Goal: Transaction & Acquisition: Purchase product/service

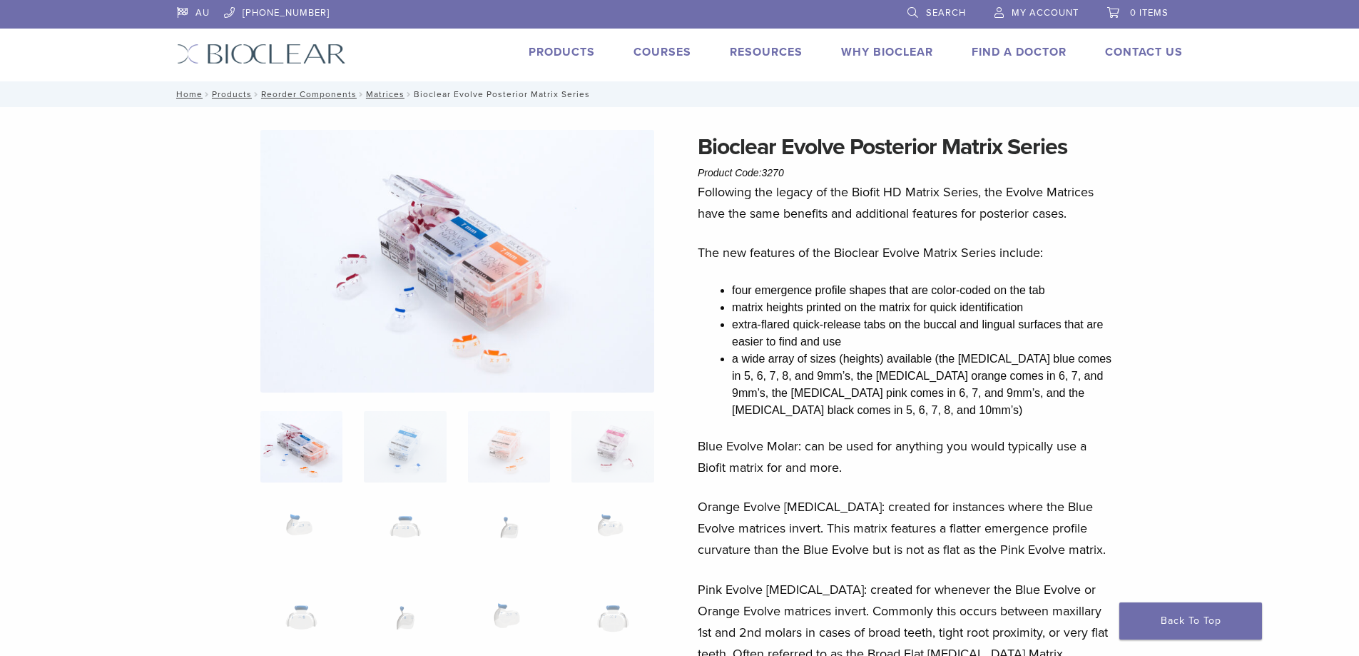
click at [566, 52] on link "Products" at bounding box center [562, 52] width 66 height 14
click at [539, 50] on link "Products" at bounding box center [562, 52] width 66 height 14
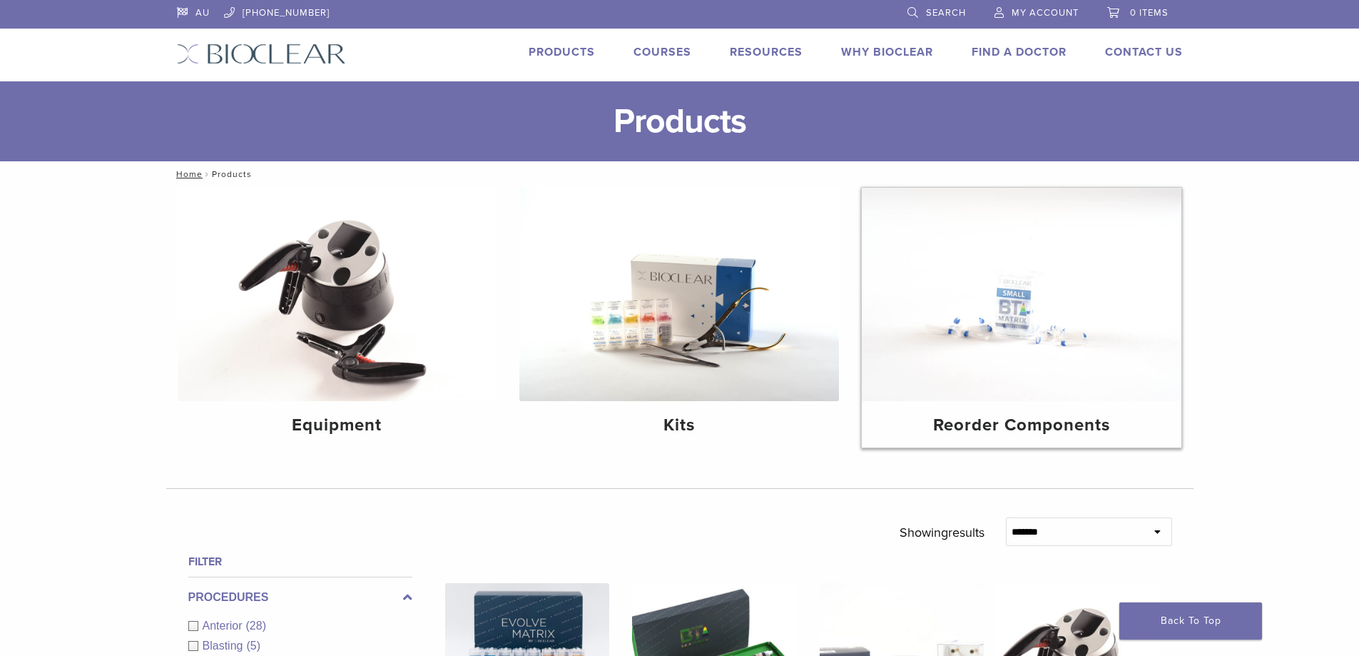
click at [1042, 430] on h4 "Reorder Components" at bounding box center [1021, 425] width 297 height 26
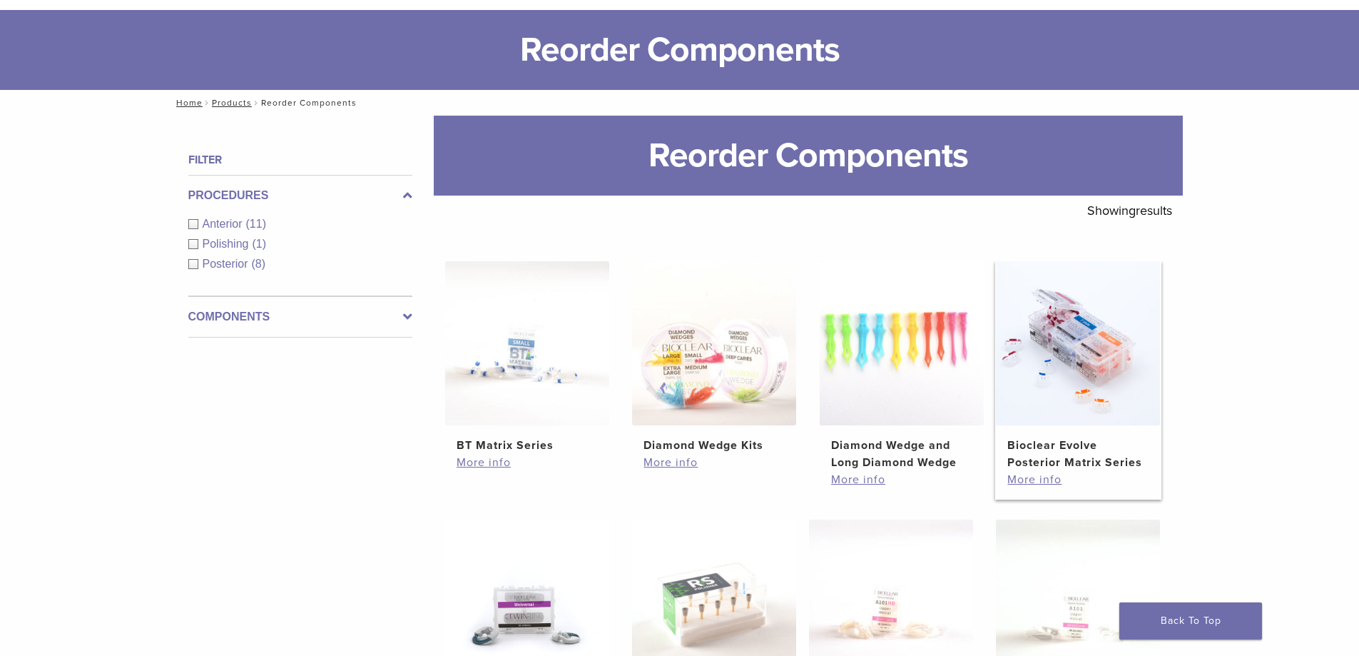
scroll to position [214, 0]
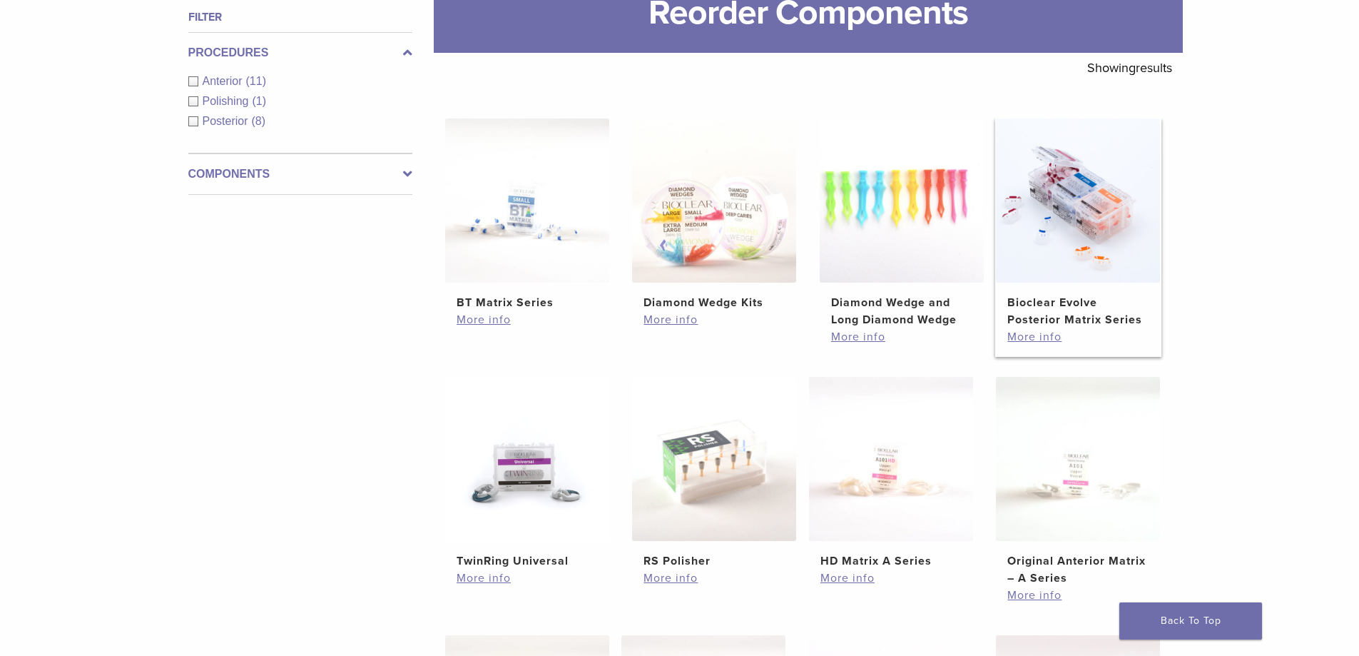
click at [1074, 318] on h2 "Bioclear Evolve Posterior Matrix Series" at bounding box center [1077, 311] width 141 height 34
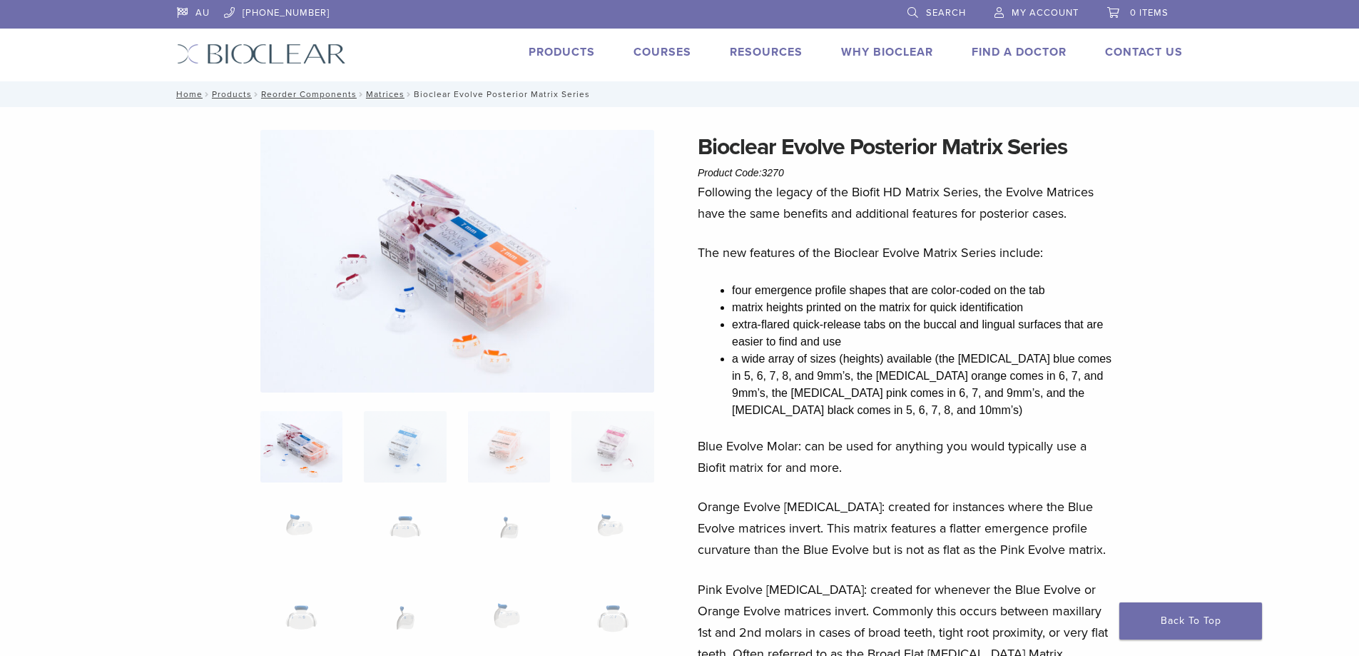
click at [1019, 10] on span "My Account" at bounding box center [1045, 12] width 67 height 11
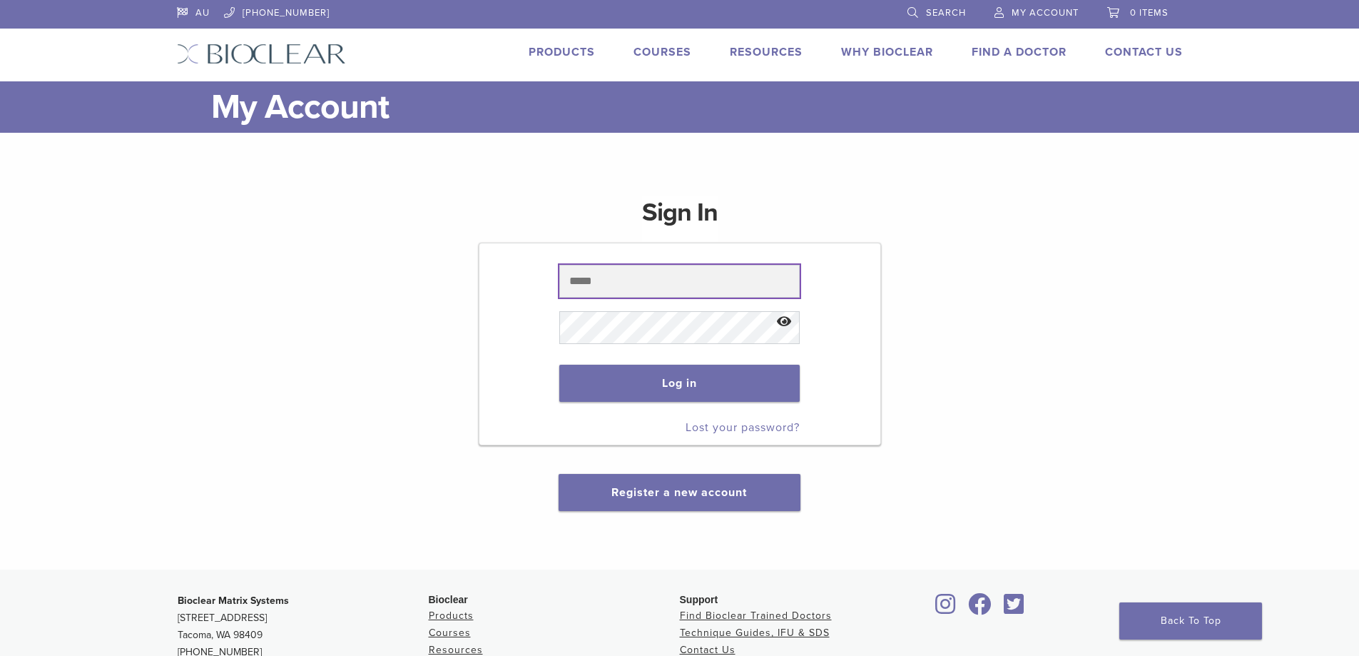
click at [631, 290] on input "text" at bounding box center [679, 281] width 240 height 33
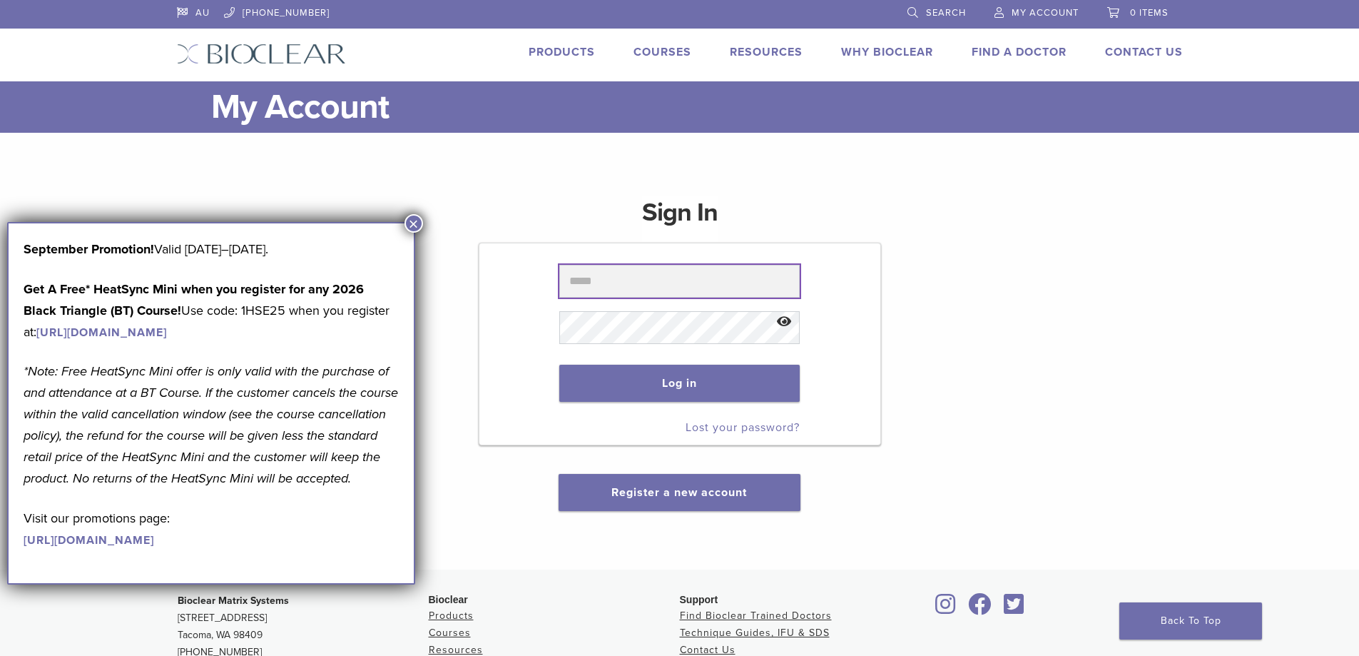
click at [632, 285] on input "text" at bounding box center [679, 281] width 240 height 33
type input "**********"
click at [635, 386] on button "Log in" at bounding box center [679, 383] width 240 height 37
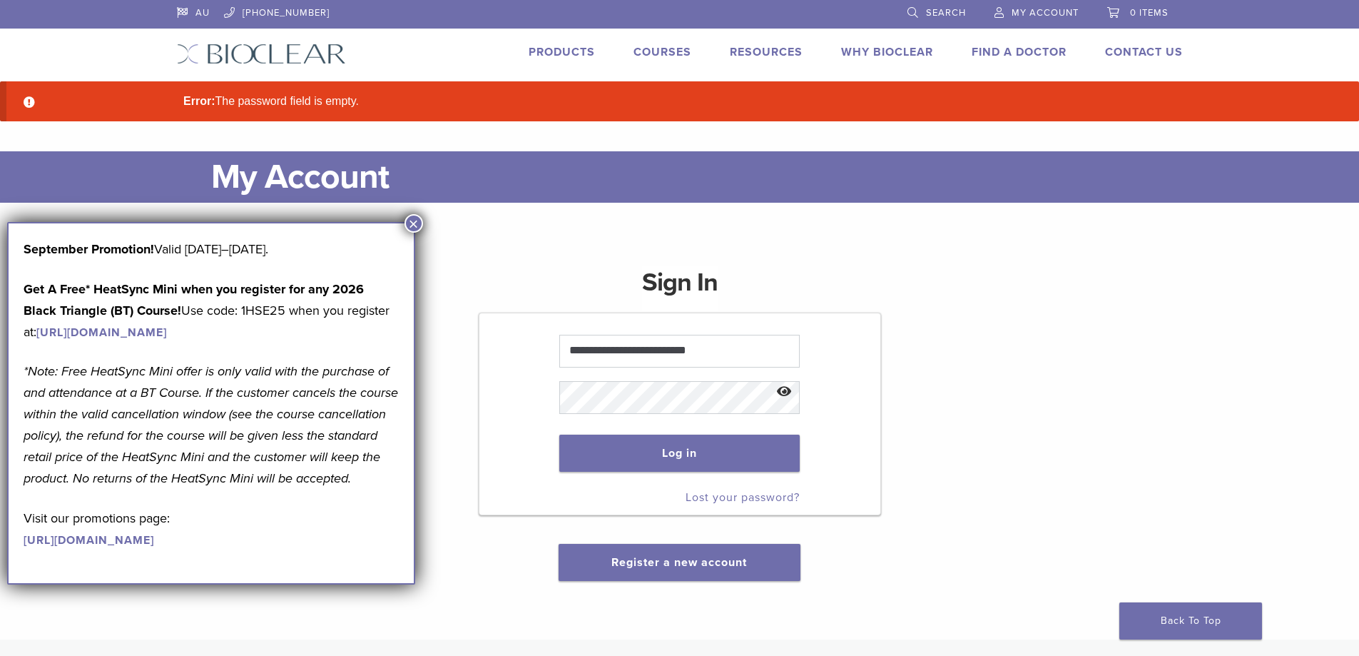
click at [413, 222] on button "×" at bounding box center [413, 223] width 19 height 19
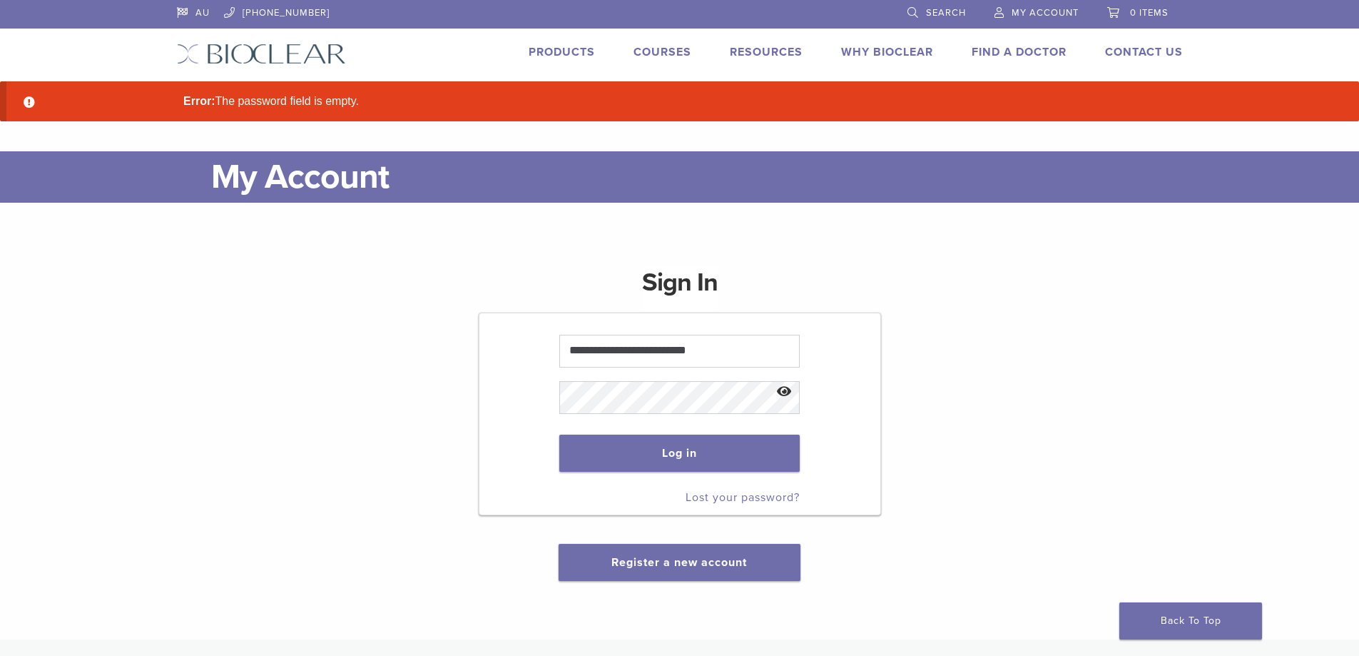
click at [569, 46] on link "Products" at bounding box center [562, 52] width 66 height 14
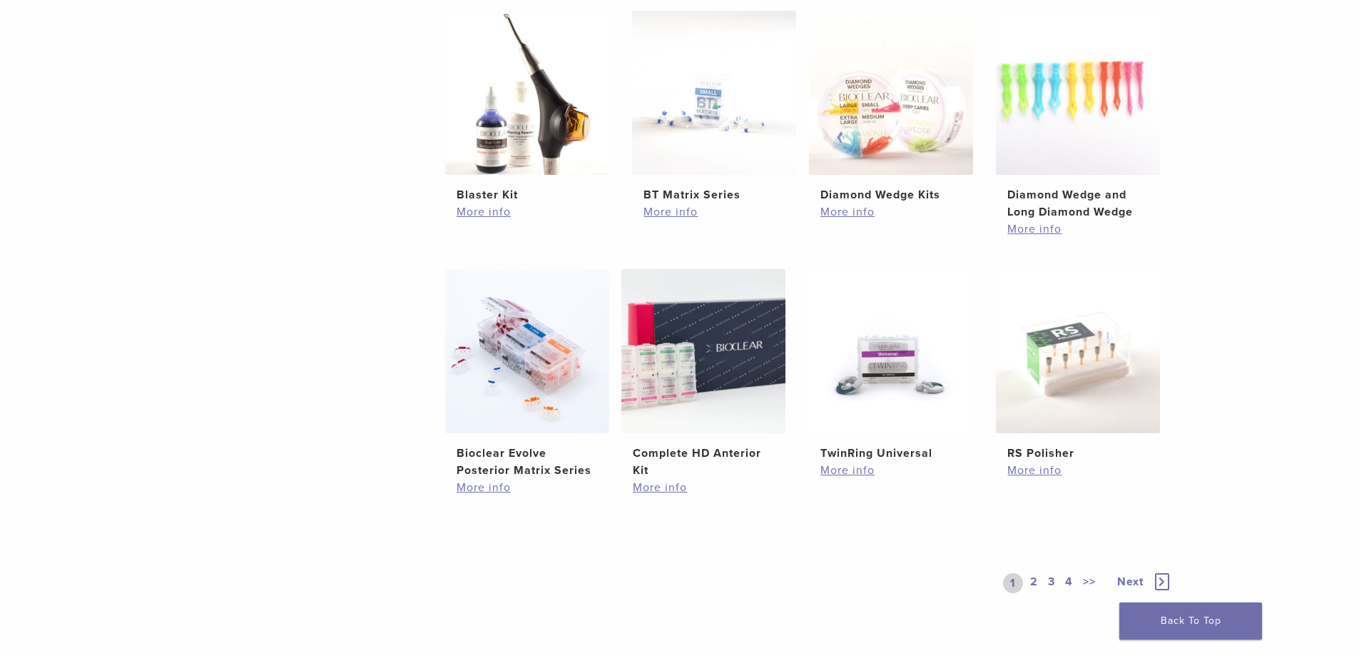
scroll to position [856, 0]
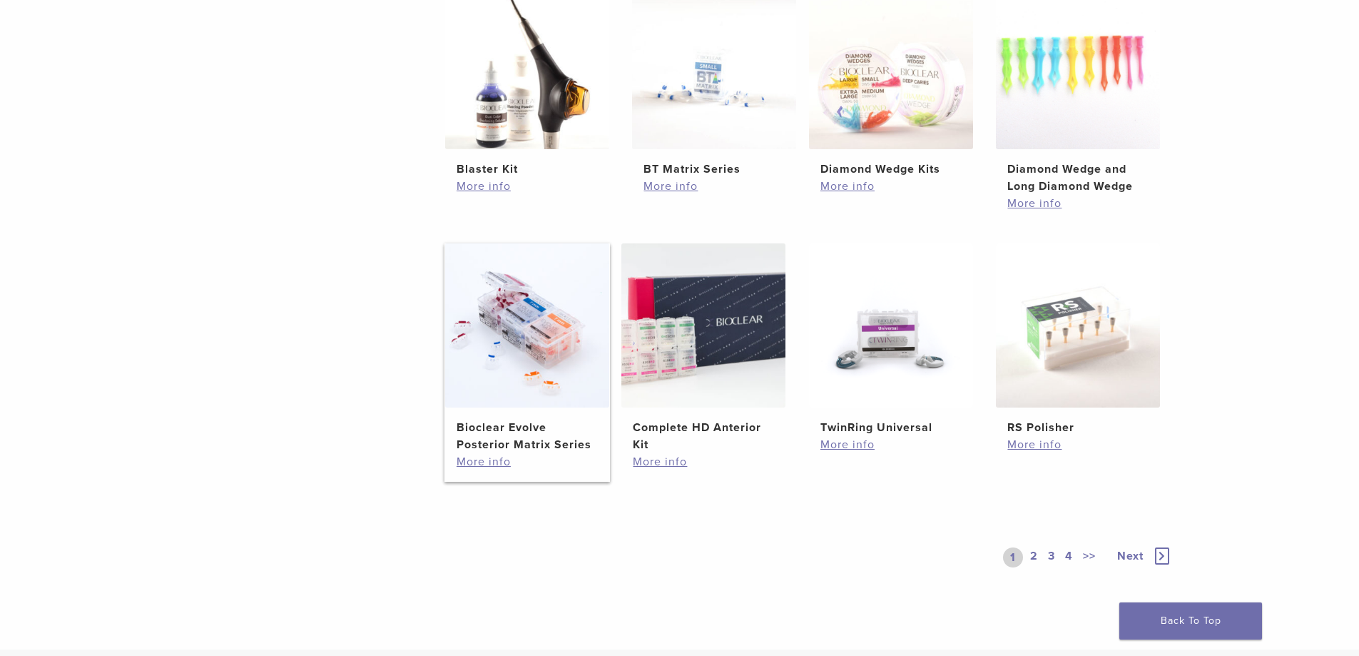
click at [526, 438] on h2 "Bioclear Evolve Posterior Matrix Series" at bounding box center [527, 436] width 141 height 34
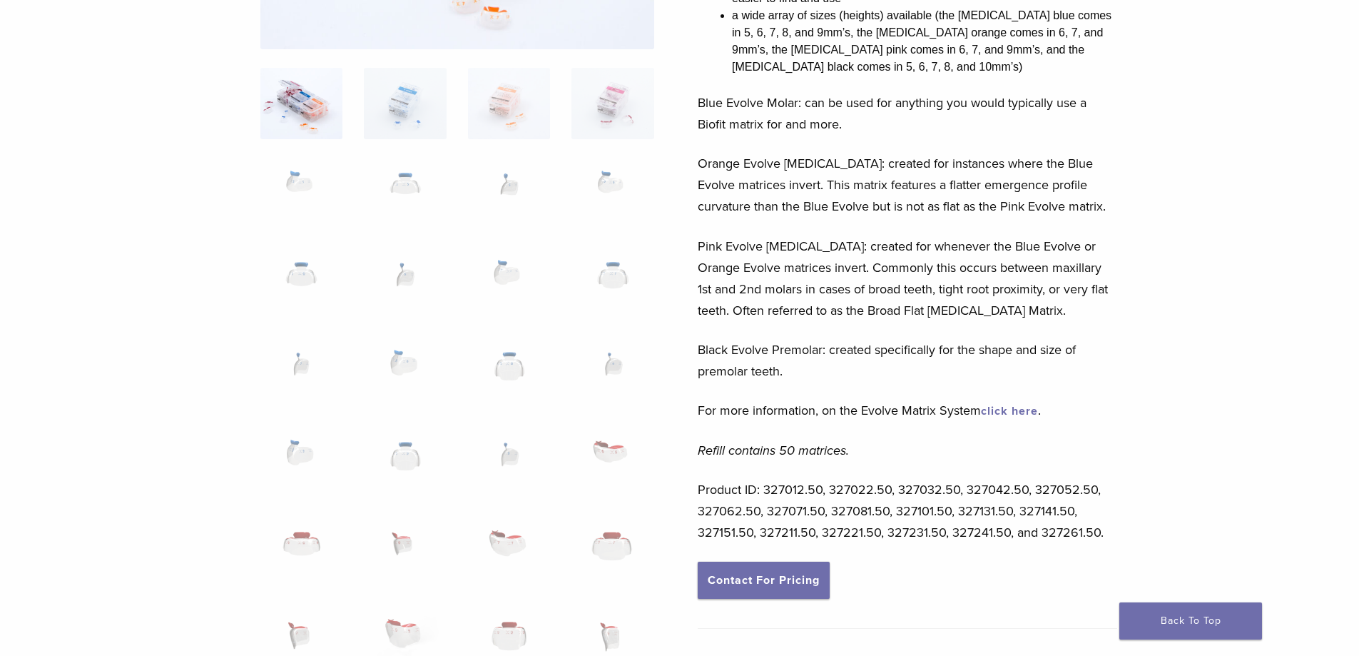
scroll to position [357, 0]
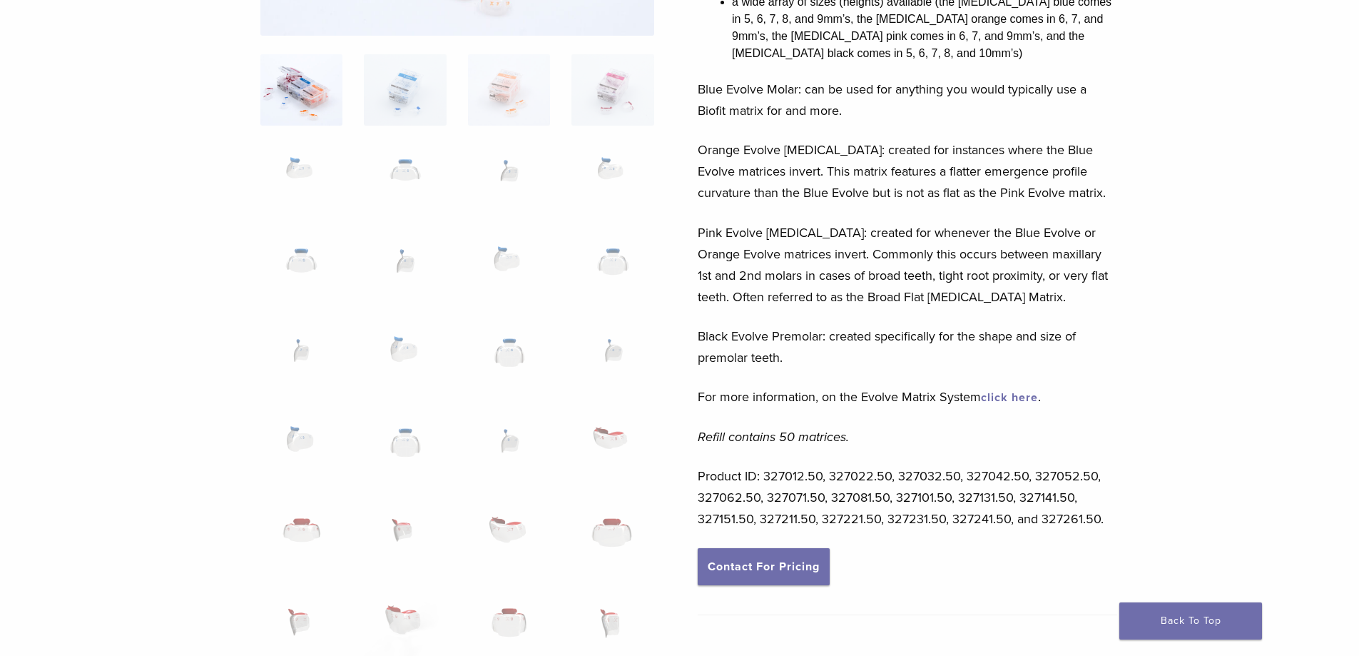
click at [999, 398] on link "click here" at bounding box center [1009, 397] width 57 height 14
